Goal: Task Accomplishment & Management: Check status

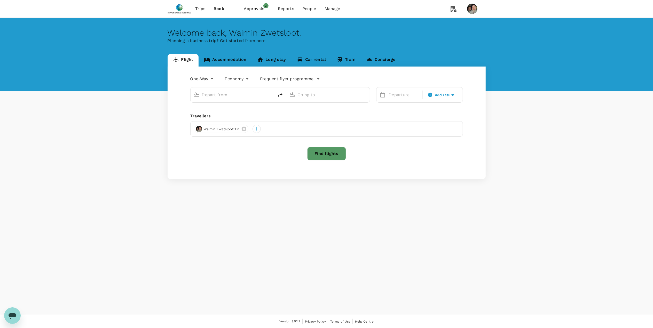
type input "roundtrip"
type input "business"
type input "Singapore Changi (SIN)"
type input "Shanghai Pudong Intl (PVG)"
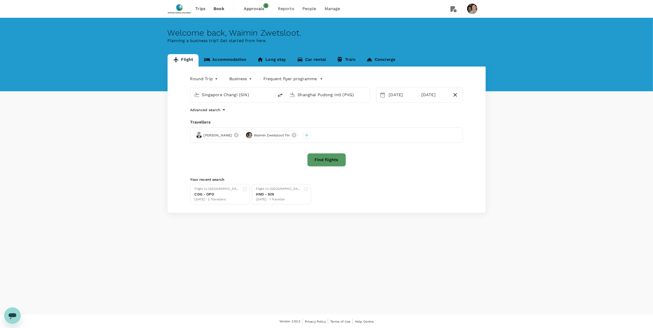
click at [250, 10] on span "Approvals" at bounding box center [257, 9] width 26 height 6
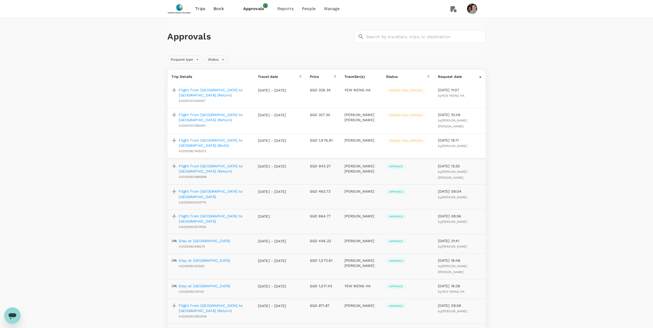
click at [181, 12] on img at bounding box center [180, 8] width 24 height 11
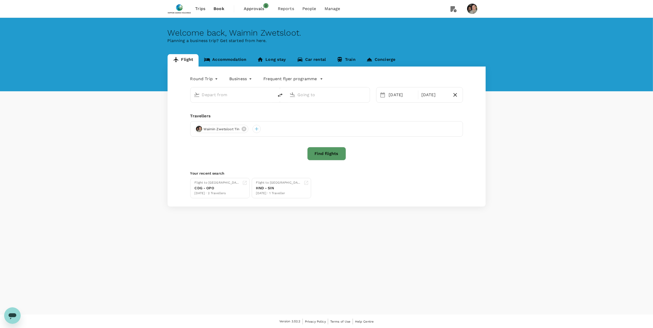
type input "Singapore Changi (SIN)"
type input "Shanghai Pudong Intl (PVG)"
type input "Singapore Changi (SIN)"
type input "Shanghai Pudong Intl (PVG)"
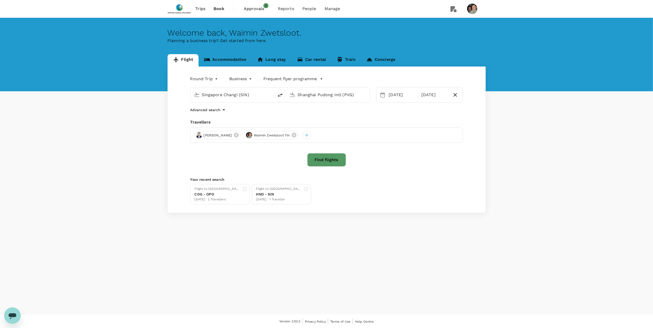
click at [375, 61] on link "Concierge" at bounding box center [381, 60] width 40 height 12
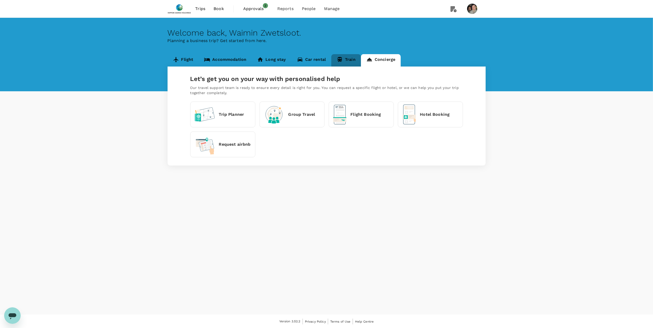
click at [344, 58] on link "Train" at bounding box center [346, 60] width 30 height 12
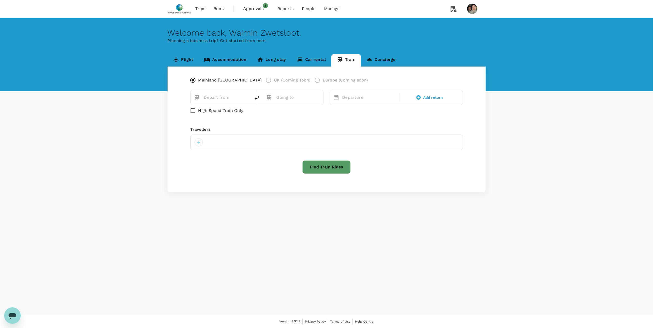
click at [311, 57] on link "Car rental" at bounding box center [312, 60] width 40 height 12
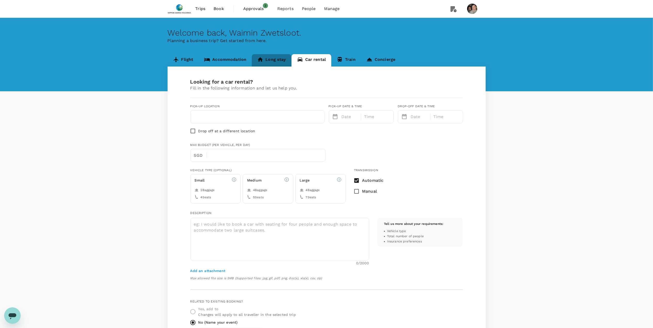
click at [276, 59] on link "Long stay" at bounding box center [272, 60] width 40 height 12
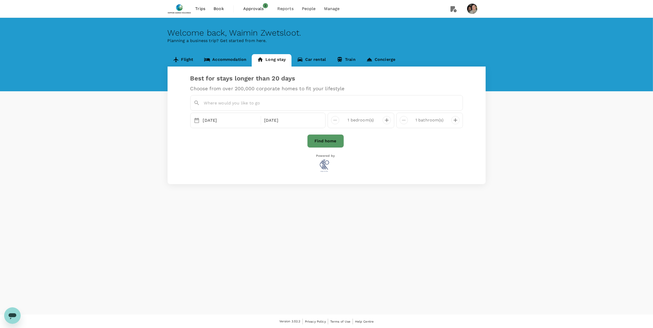
click at [224, 60] on link "Accommodation" at bounding box center [225, 60] width 53 height 12
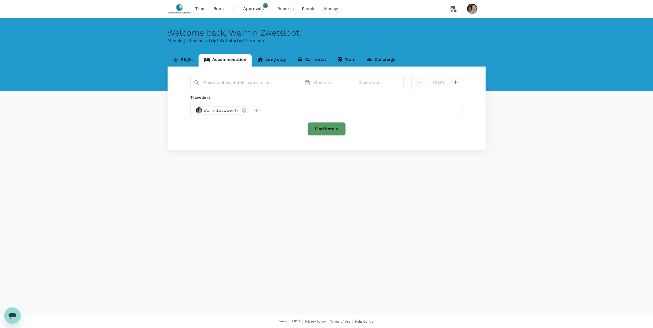
click at [183, 58] on link "Flight" at bounding box center [183, 60] width 31 height 12
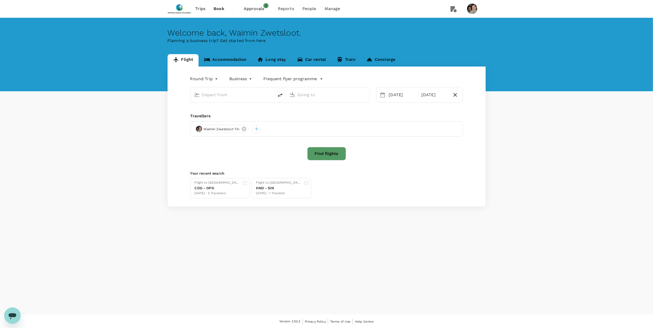
type input "Singapore Changi (SIN)"
type input "Shanghai Pudong Intl (PVG)"
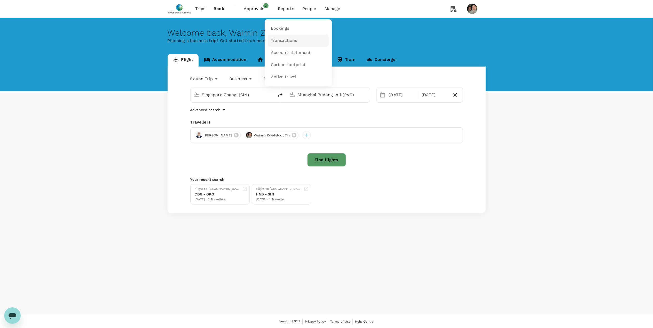
click at [284, 37] on link "Transactions" at bounding box center [298, 41] width 61 height 12
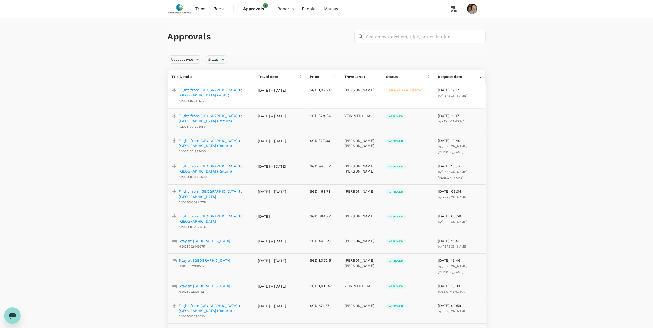
click at [258, 10] on span "Approvals" at bounding box center [256, 9] width 26 height 6
click at [228, 113] on p "Flight from [GEOGRAPHIC_DATA] to [GEOGRAPHIC_DATA] (Return)" at bounding box center [214, 118] width 71 height 10
click at [342, 30] on span "Payment methods" at bounding box center [335, 29] width 37 height 6
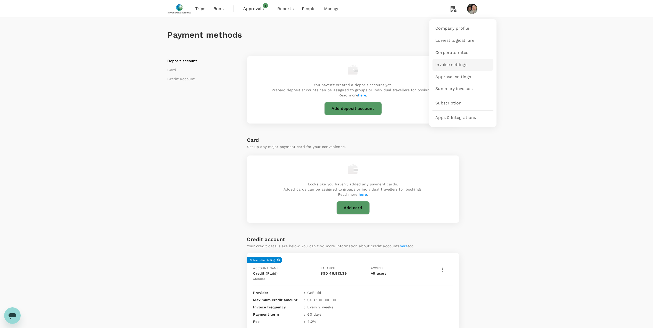
click at [465, 66] on span "Invoice settings" at bounding box center [452, 65] width 32 height 6
